Goal: Task Accomplishment & Management: Complete application form

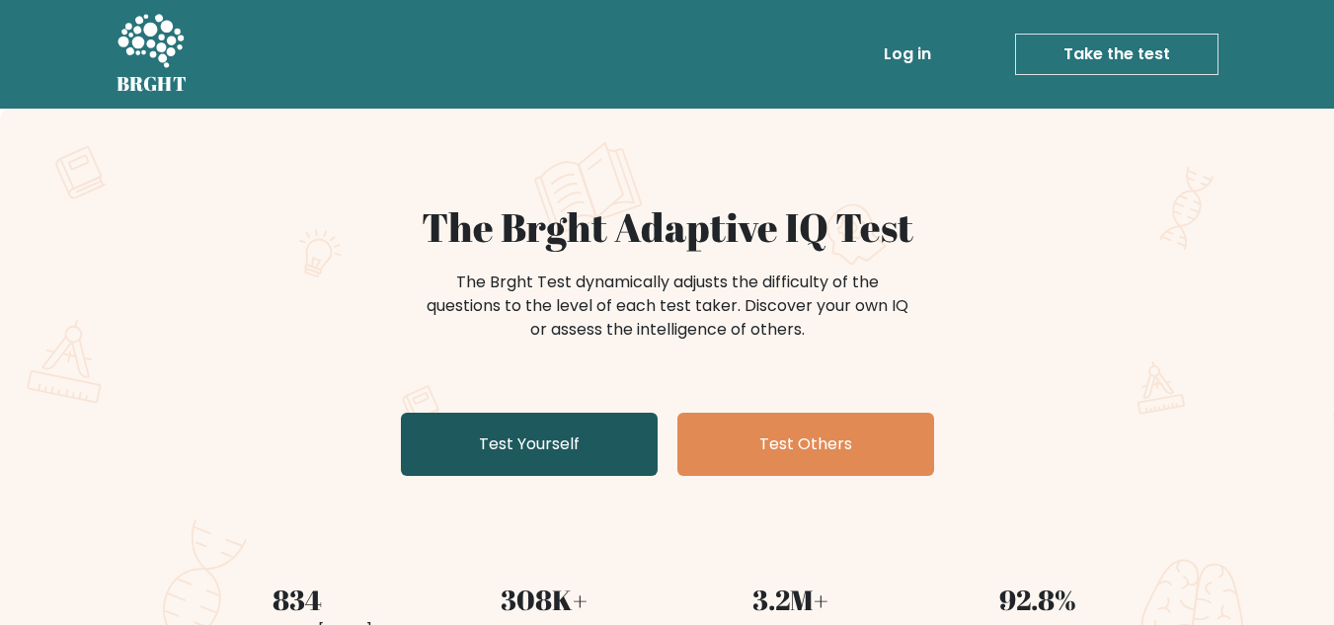
click at [606, 432] on link "Test Yourself" at bounding box center [529, 444] width 257 height 63
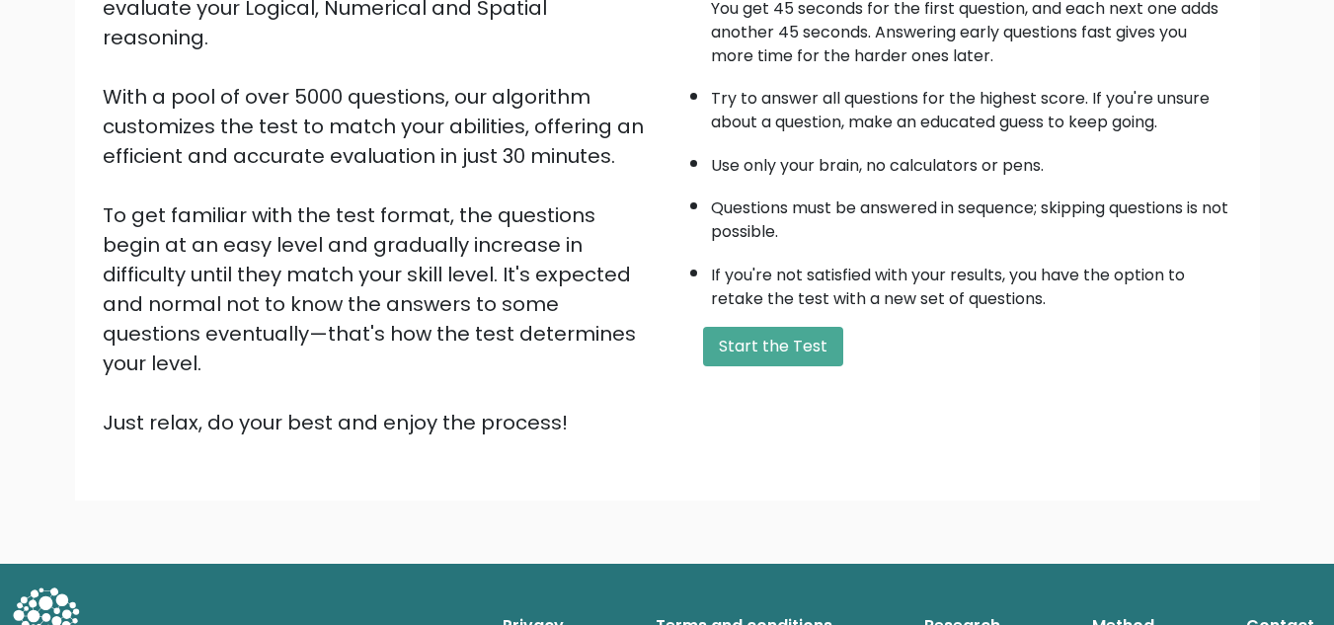
scroll to position [279, 0]
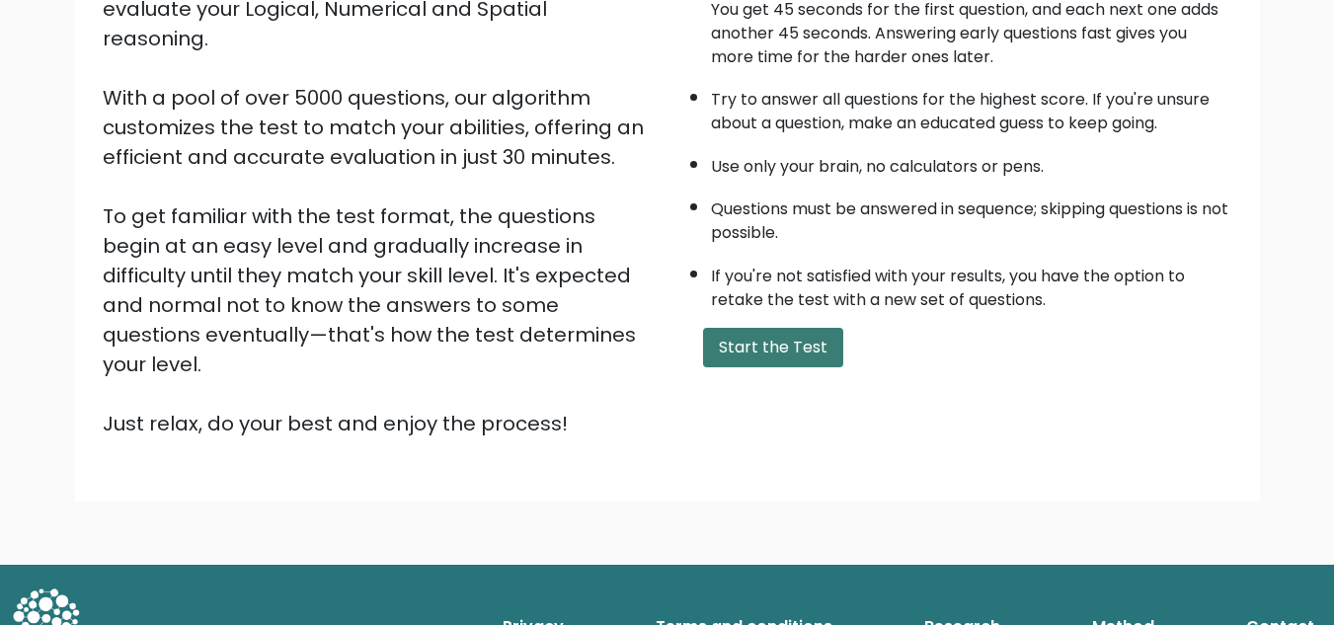
click at [726, 348] on button "Start the Test" at bounding box center [773, 348] width 140 height 40
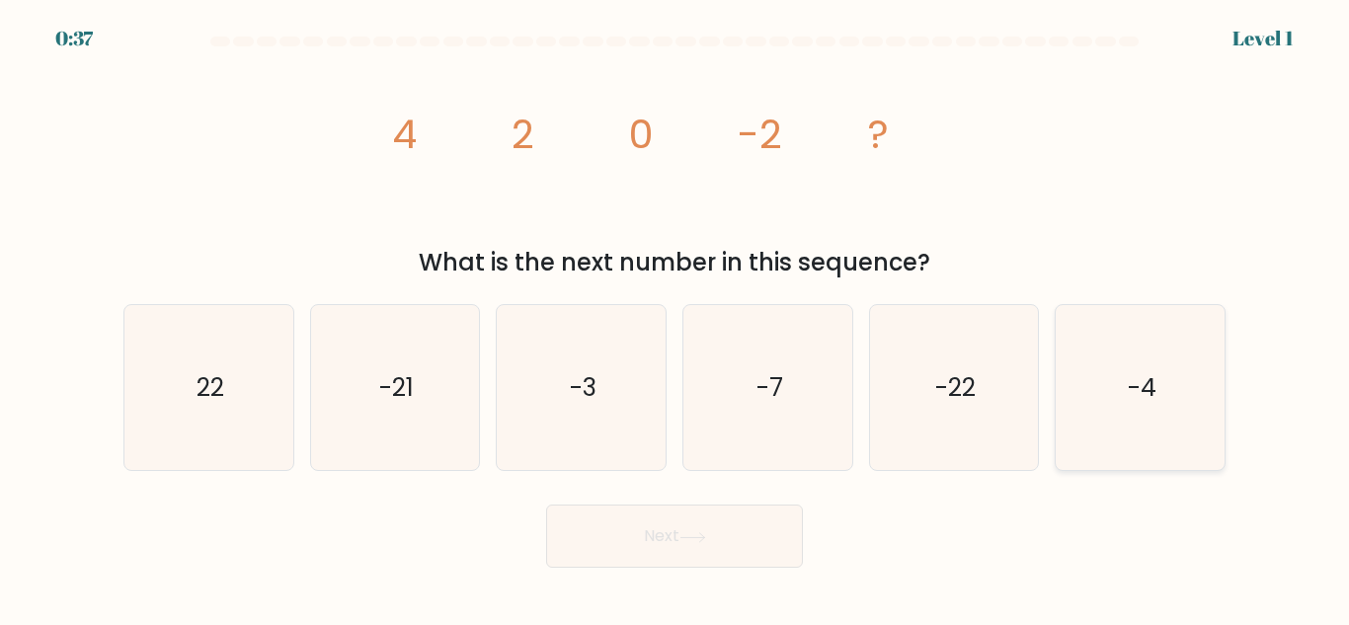
click at [1092, 374] on icon "-4" at bounding box center [1140, 387] width 165 height 165
click at [676, 318] on input "f. -4" at bounding box center [675, 315] width 1 height 5
radio input "true"
click at [790, 566] on button "Next" at bounding box center [674, 536] width 257 height 63
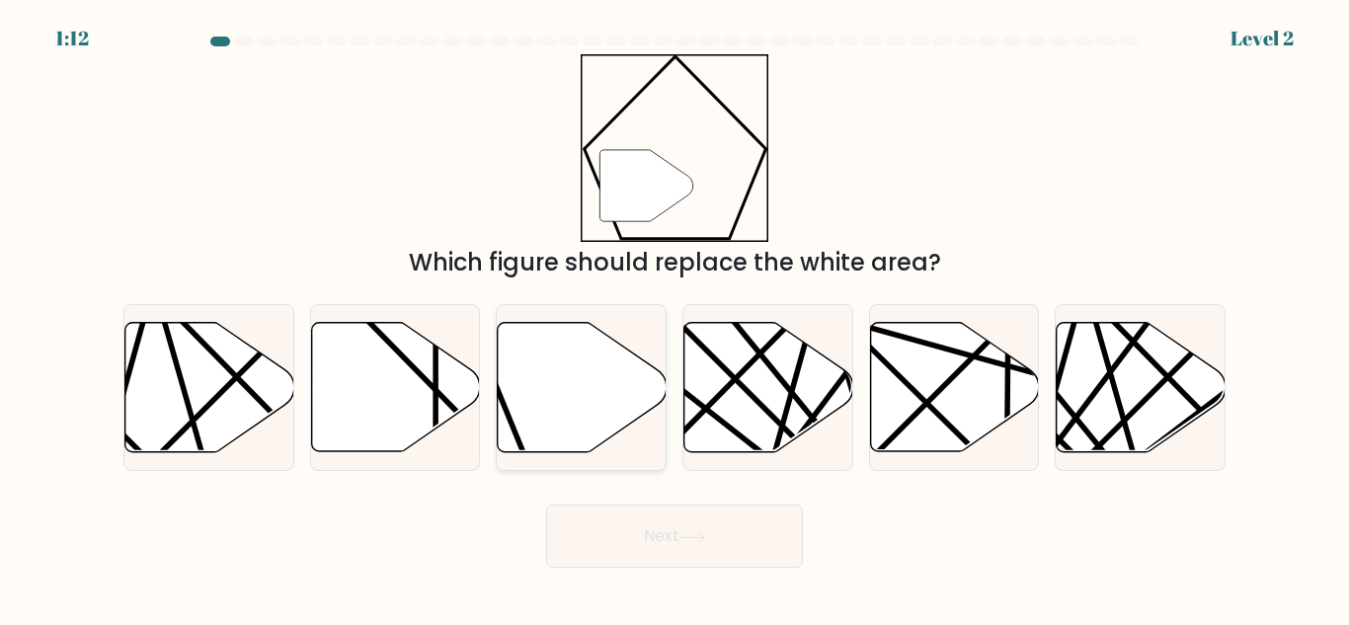
click at [551, 366] on icon at bounding box center [582, 387] width 169 height 129
click at [675, 318] on input "c." at bounding box center [675, 315] width 1 height 5
radio input "true"
click at [623, 524] on button "Next" at bounding box center [674, 536] width 257 height 63
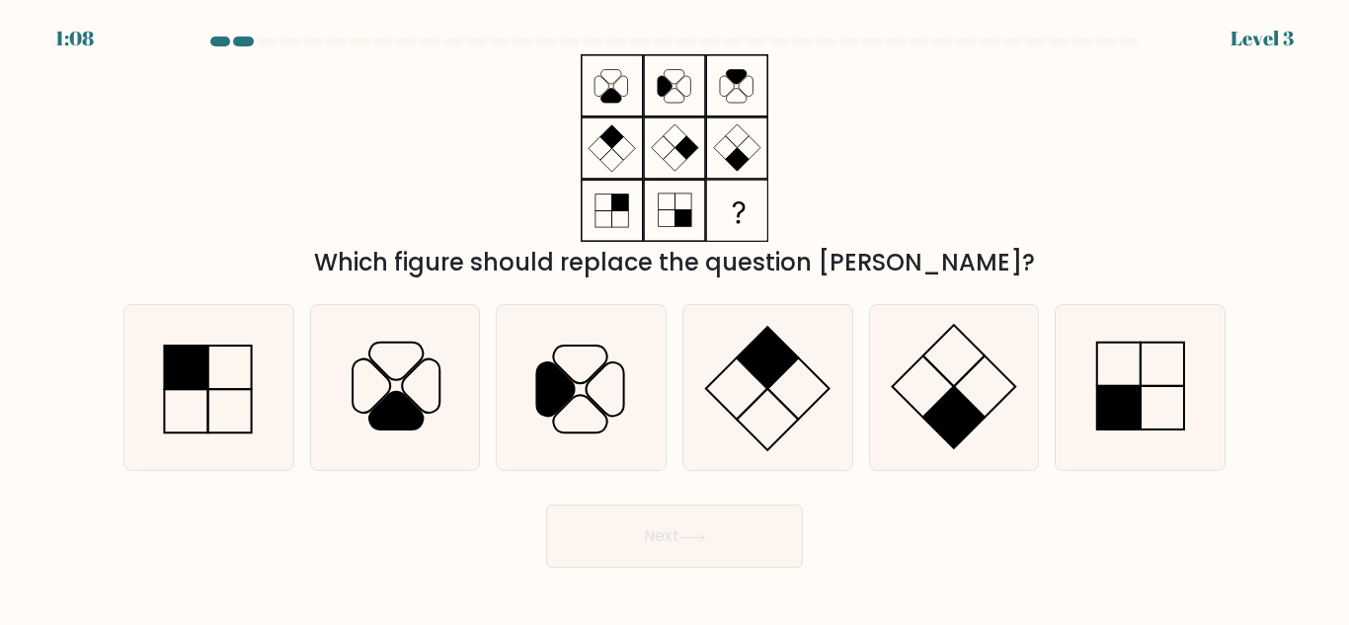
click at [623, 524] on button "Next" at bounding box center [674, 536] width 257 height 63
click at [1100, 386] on rect at bounding box center [1118, 364] width 43 height 43
click at [676, 318] on input "f." at bounding box center [675, 315] width 1 height 5
radio input "true"
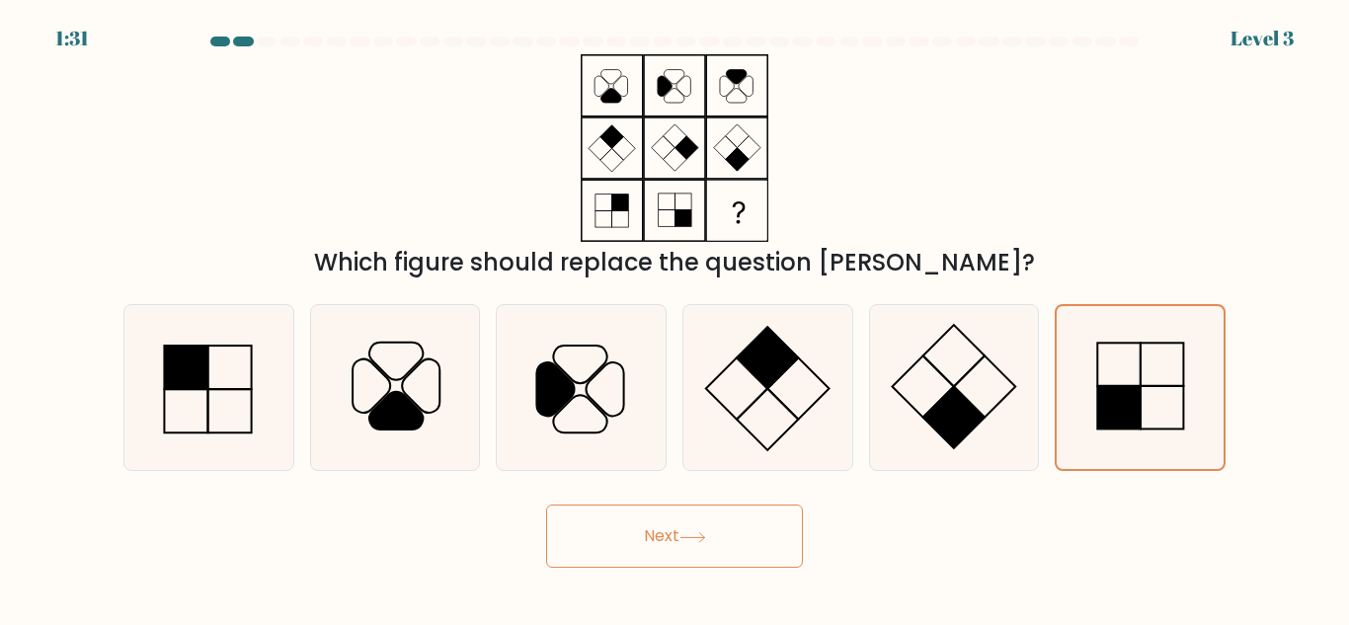
click at [700, 555] on button "Next" at bounding box center [674, 536] width 257 height 63
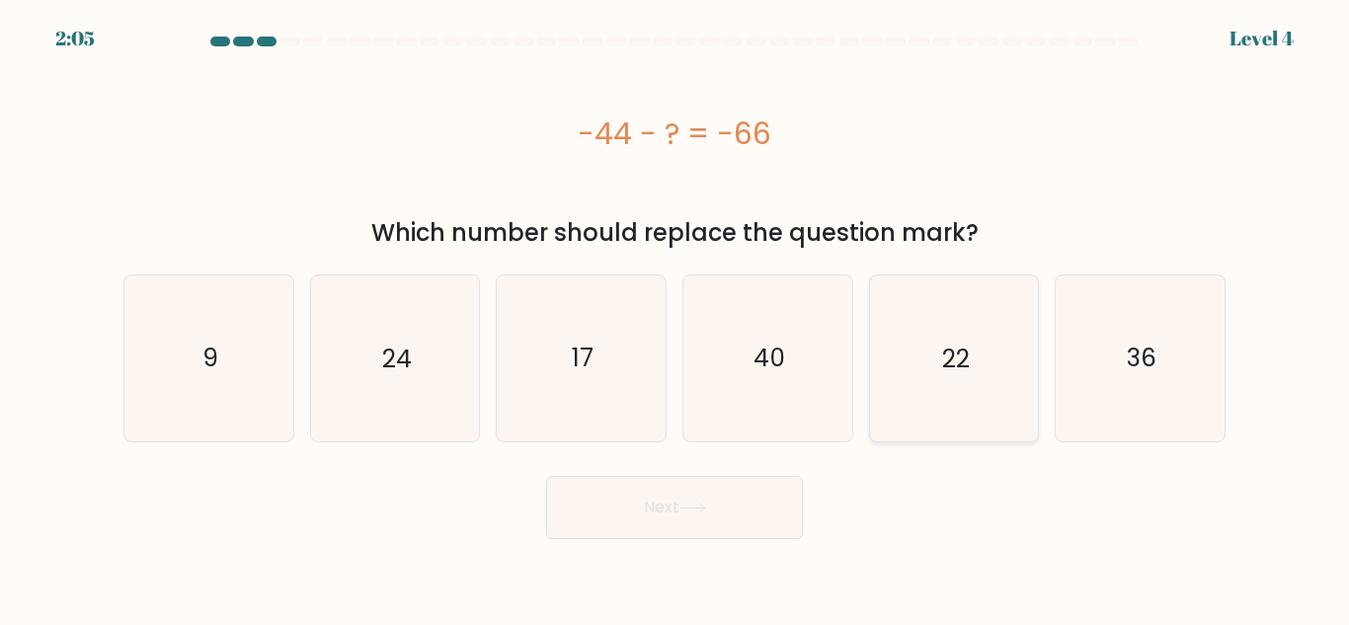
click at [951, 322] on icon "22" at bounding box center [953, 358] width 165 height 165
click at [676, 318] on input "e. 22" at bounding box center [675, 315] width 1 height 5
radio input "true"
click at [778, 527] on button "Next" at bounding box center [674, 507] width 257 height 63
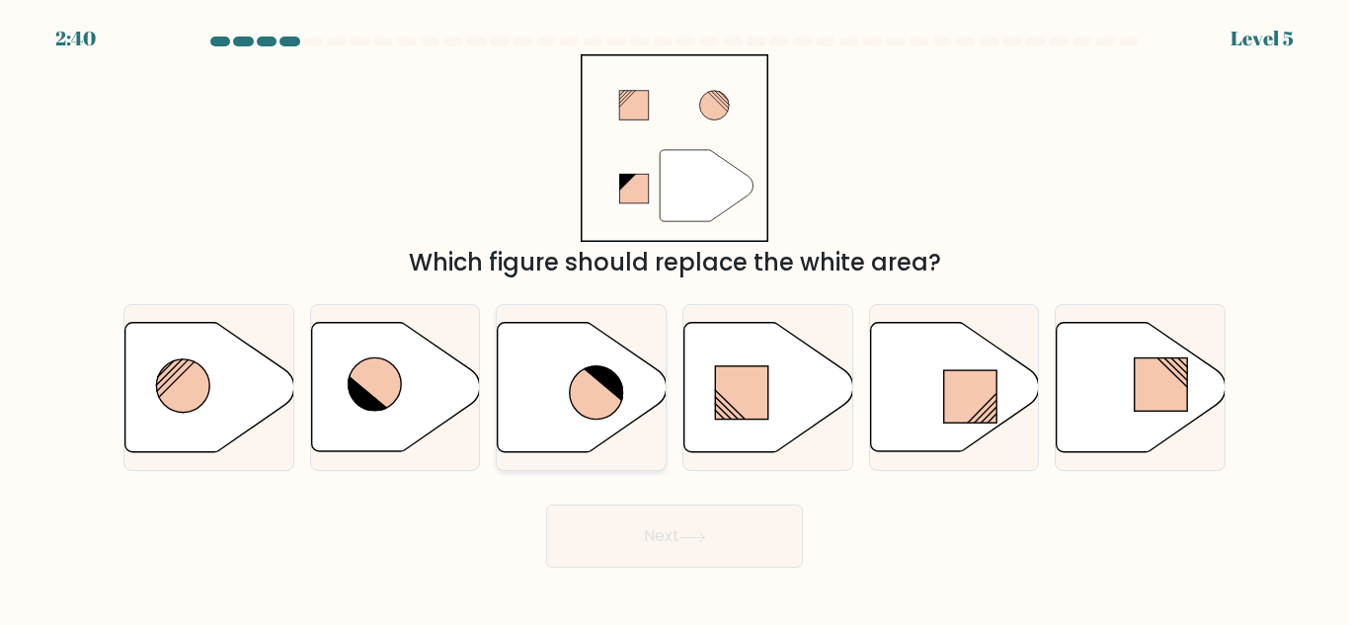
click at [552, 411] on icon at bounding box center [582, 387] width 169 height 129
click at [675, 318] on input "c." at bounding box center [675, 315] width 1 height 5
radio input "true"
click at [622, 517] on button "Next" at bounding box center [674, 536] width 257 height 63
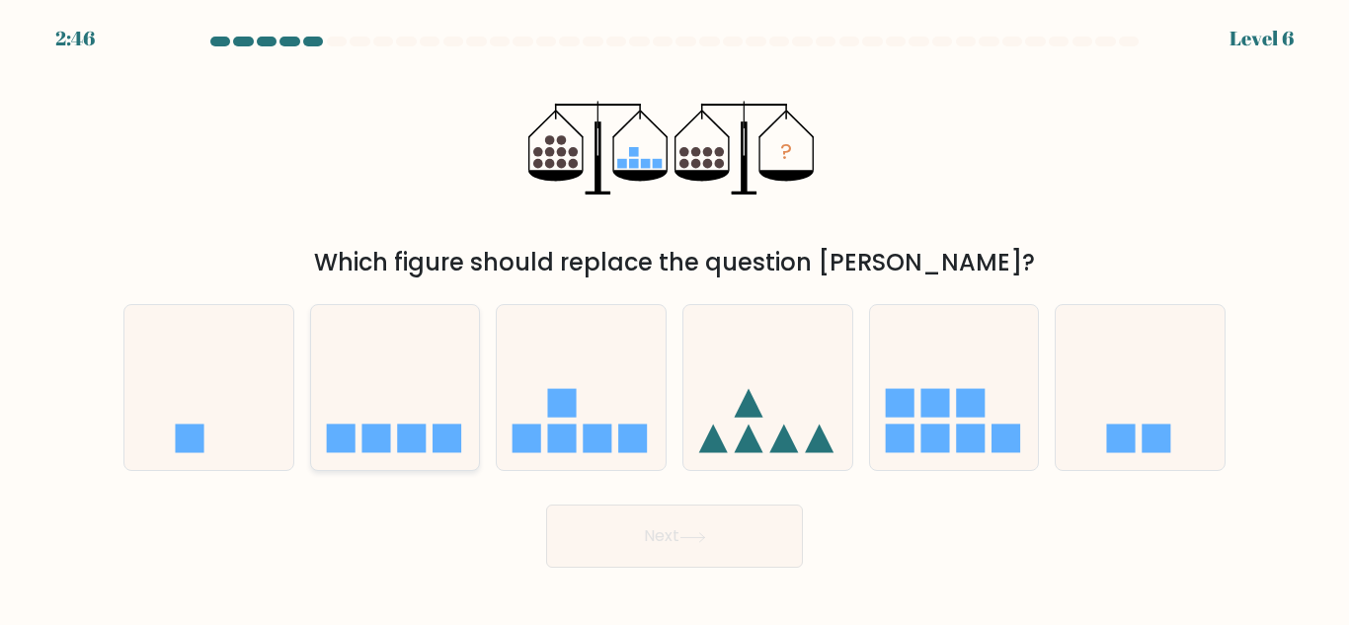
click at [417, 390] on icon at bounding box center [395, 387] width 169 height 139
click at [675, 318] on input "b." at bounding box center [675, 315] width 1 height 5
radio input "true"
click at [656, 528] on button "Next" at bounding box center [674, 536] width 257 height 63
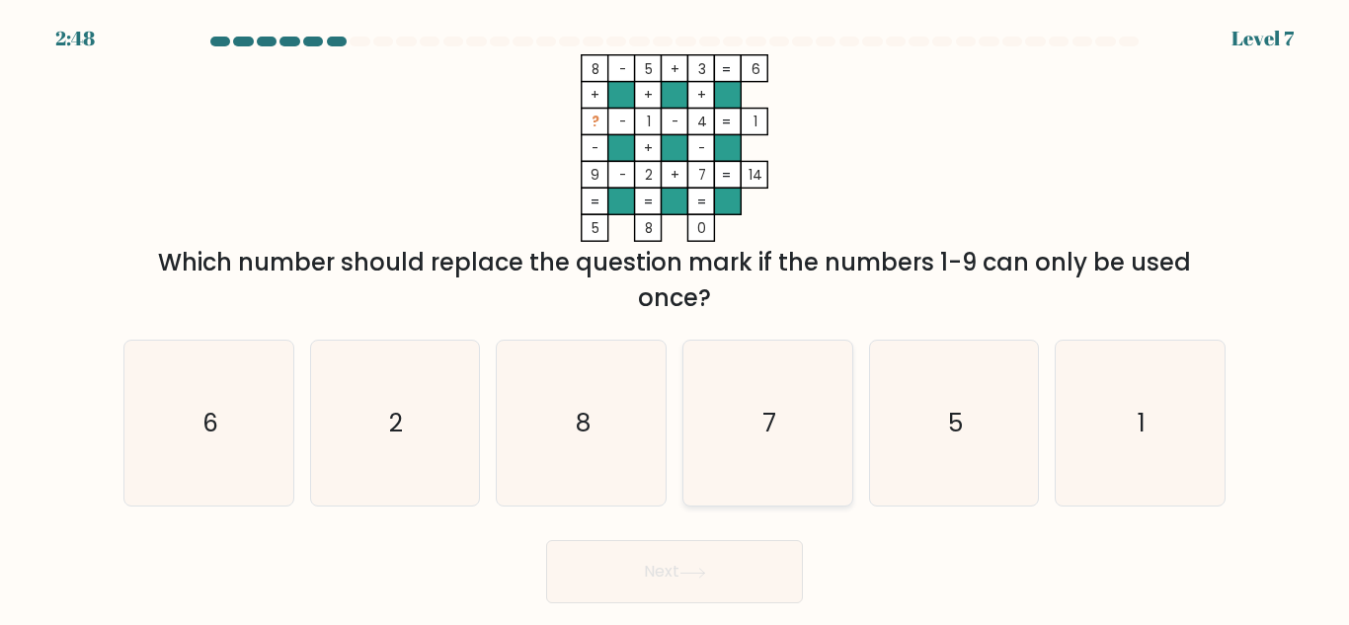
click at [832, 458] on icon "7" at bounding box center [767, 423] width 165 height 165
click at [676, 318] on input "d. 7" at bounding box center [675, 315] width 1 height 5
radio input "true"
click at [751, 561] on button "Next" at bounding box center [674, 571] width 257 height 63
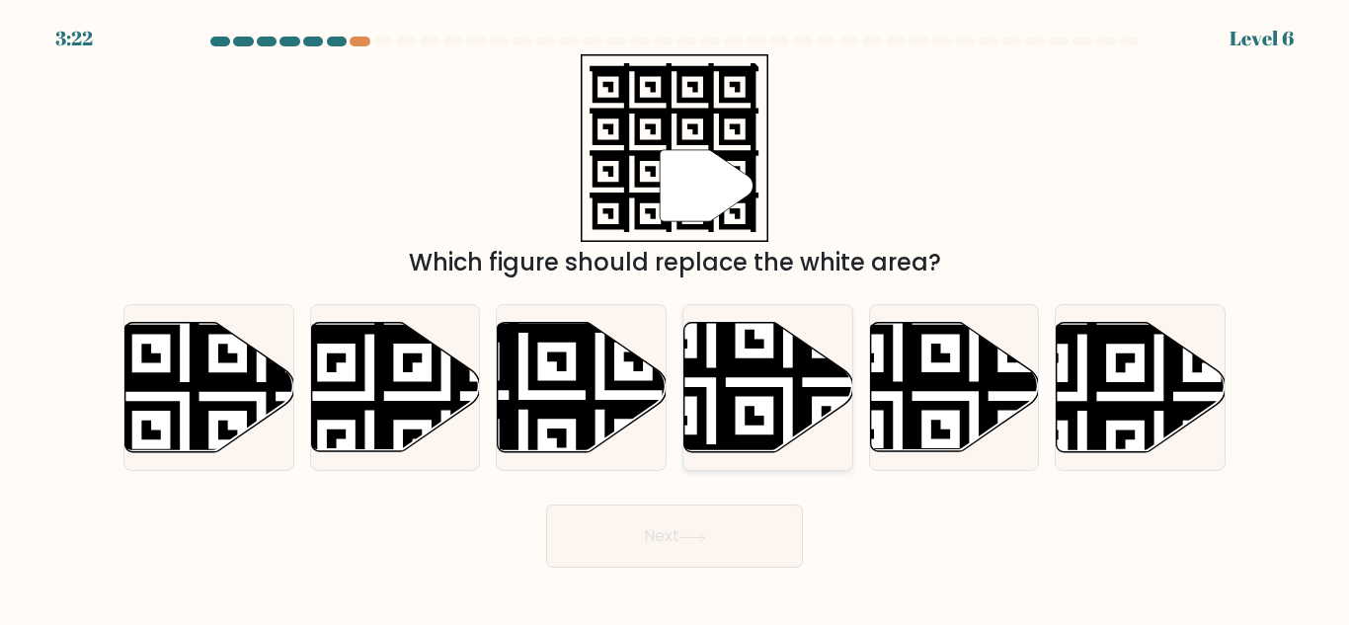
click at [773, 417] on icon at bounding box center [768, 387] width 169 height 129
click at [676, 318] on input "d." at bounding box center [675, 315] width 1 height 5
radio input "true"
click at [754, 506] on button "Next" at bounding box center [674, 536] width 257 height 63
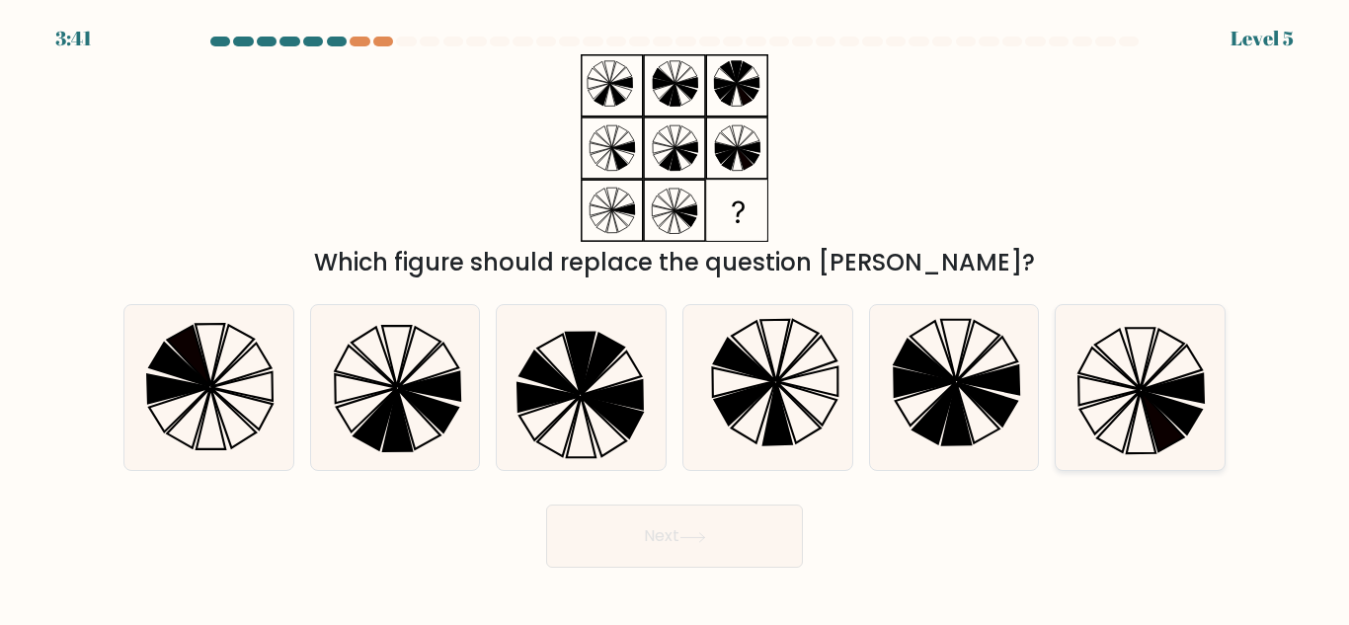
click at [1110, 423] on icon at bounding box center [1140, 387] width 165 height 165
click at [676, 318] on input "f." at bounding box center [675, 315] width 1 height 5
radio input "true"
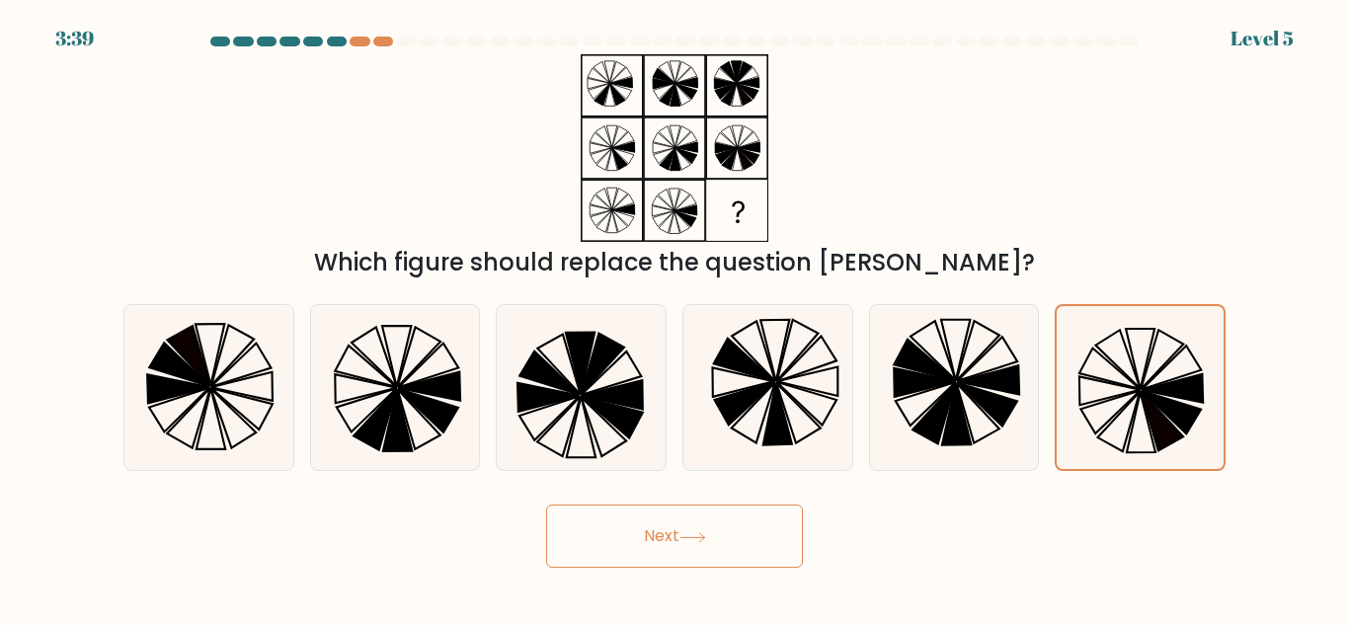
click at [636, 547] on button "Next" at bounding box center [674, 536] width 257 height 63
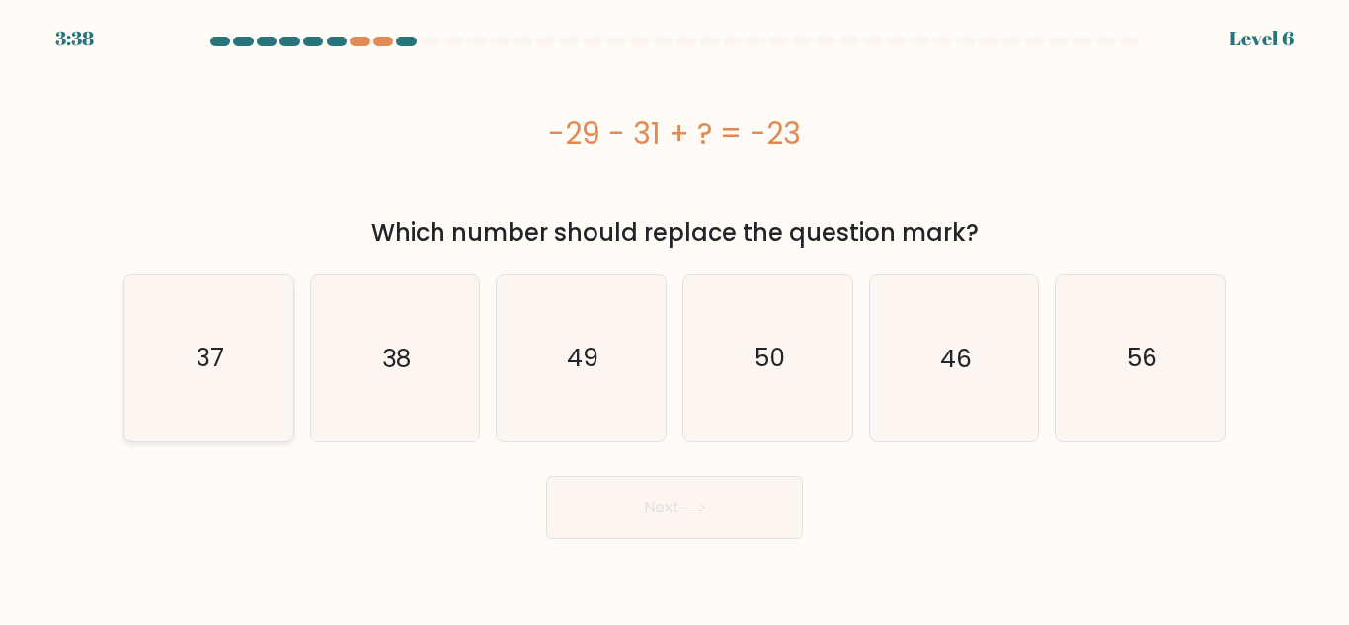
click at [278, 352] on icon "37" at bounding box center [208, 358] width 165 height 165
click at [675, 318] on input "a. 37" at bounding box center [675, 315] width 1 height 5
radio input "true"
click at [671, 497] on button "Next" at bounding box center [674, 507] width 257 height 63
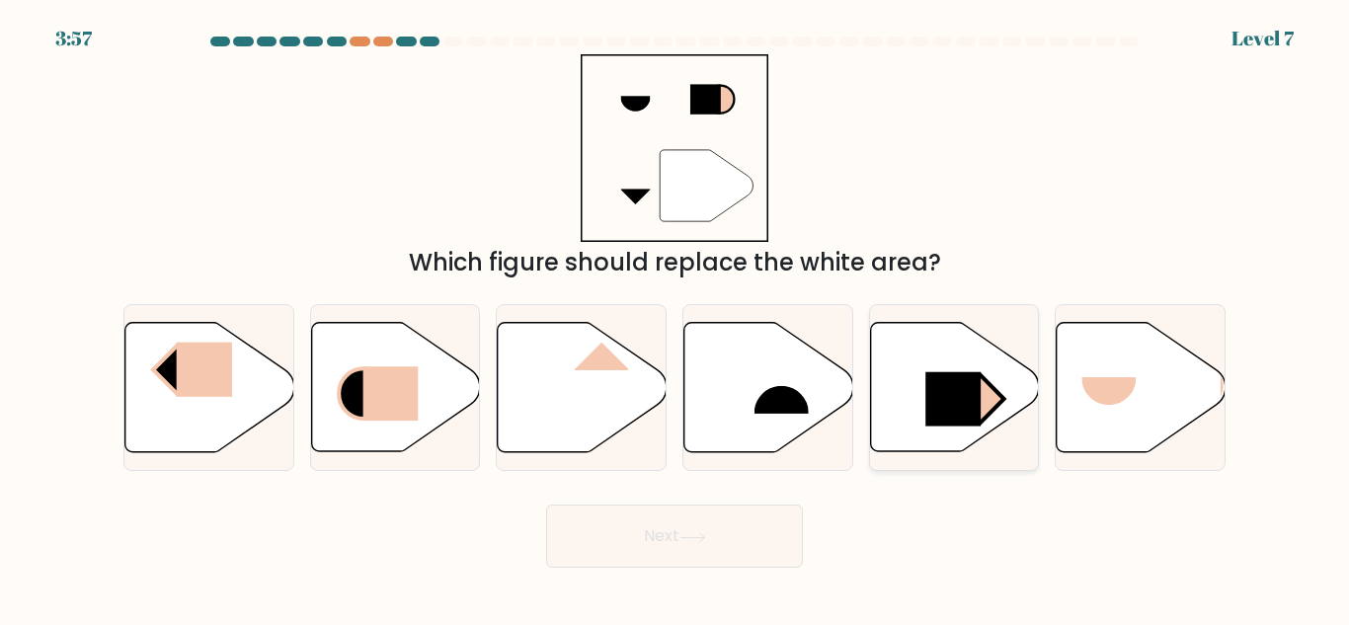
click at [974, 363] on icon at bounding box center [954, 387] width 169 height 129
click at [676, 318] on input "e." at bounding box center [675, 315] width 1 height 5
radio input "true"
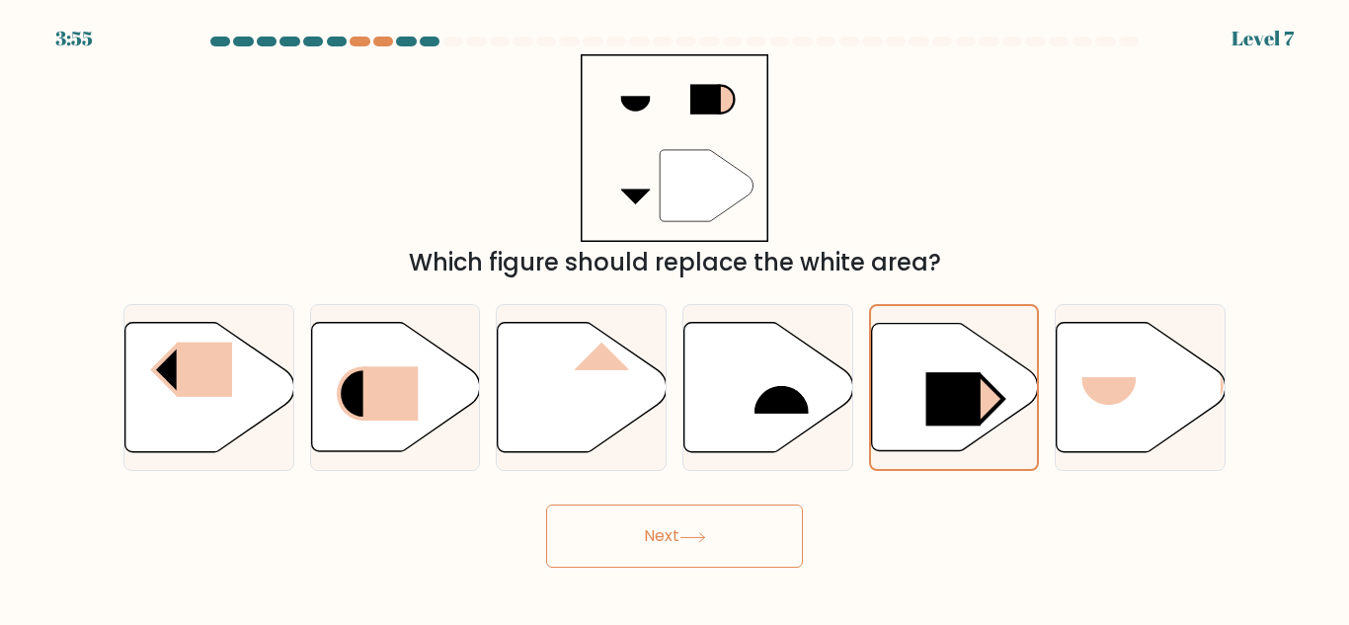
click at [657, 518] on button "Next" at bounding box center [674, 536] width 257 height 63
